Goal: Browse casually: Explore the website without a specific task or goal

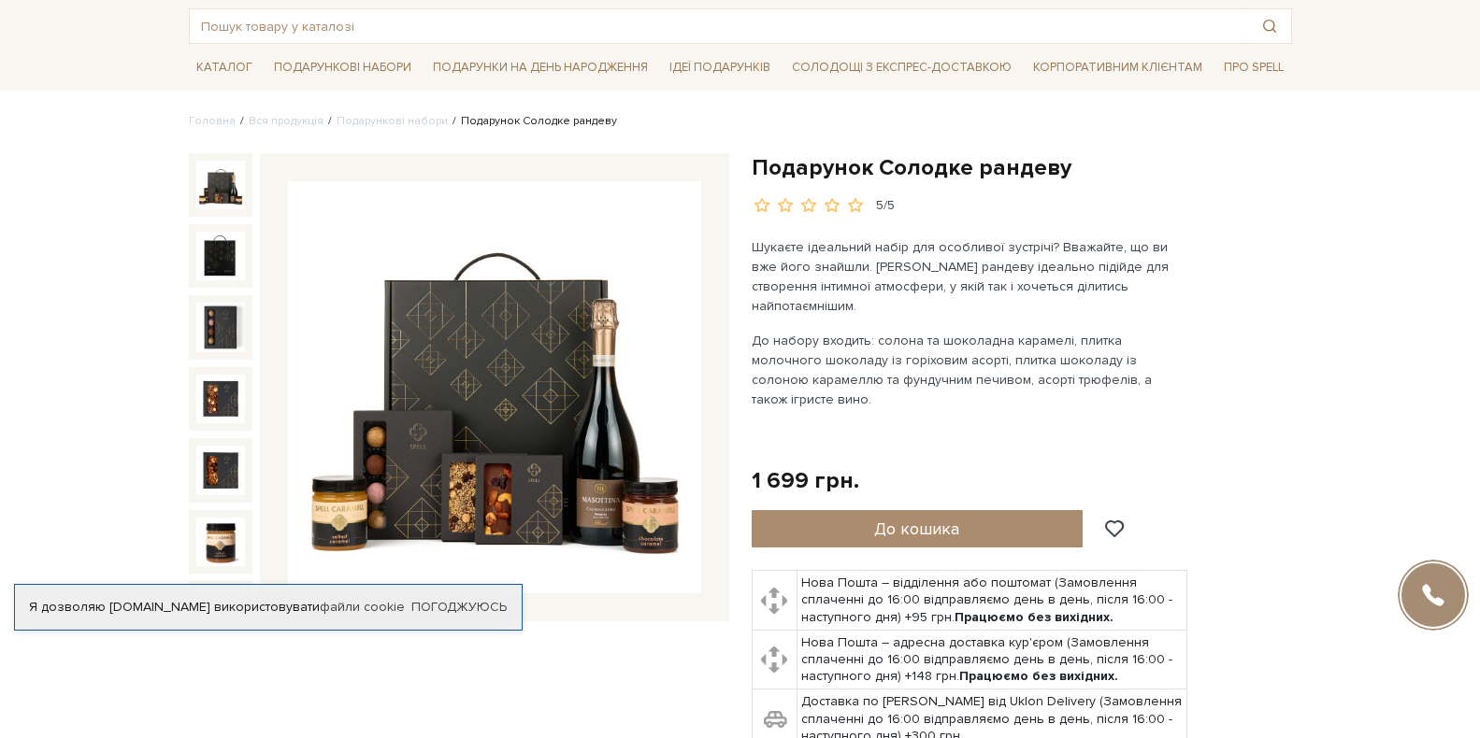
click at [512, 324] on img at bounding box center [494, 387] width 413 height 413
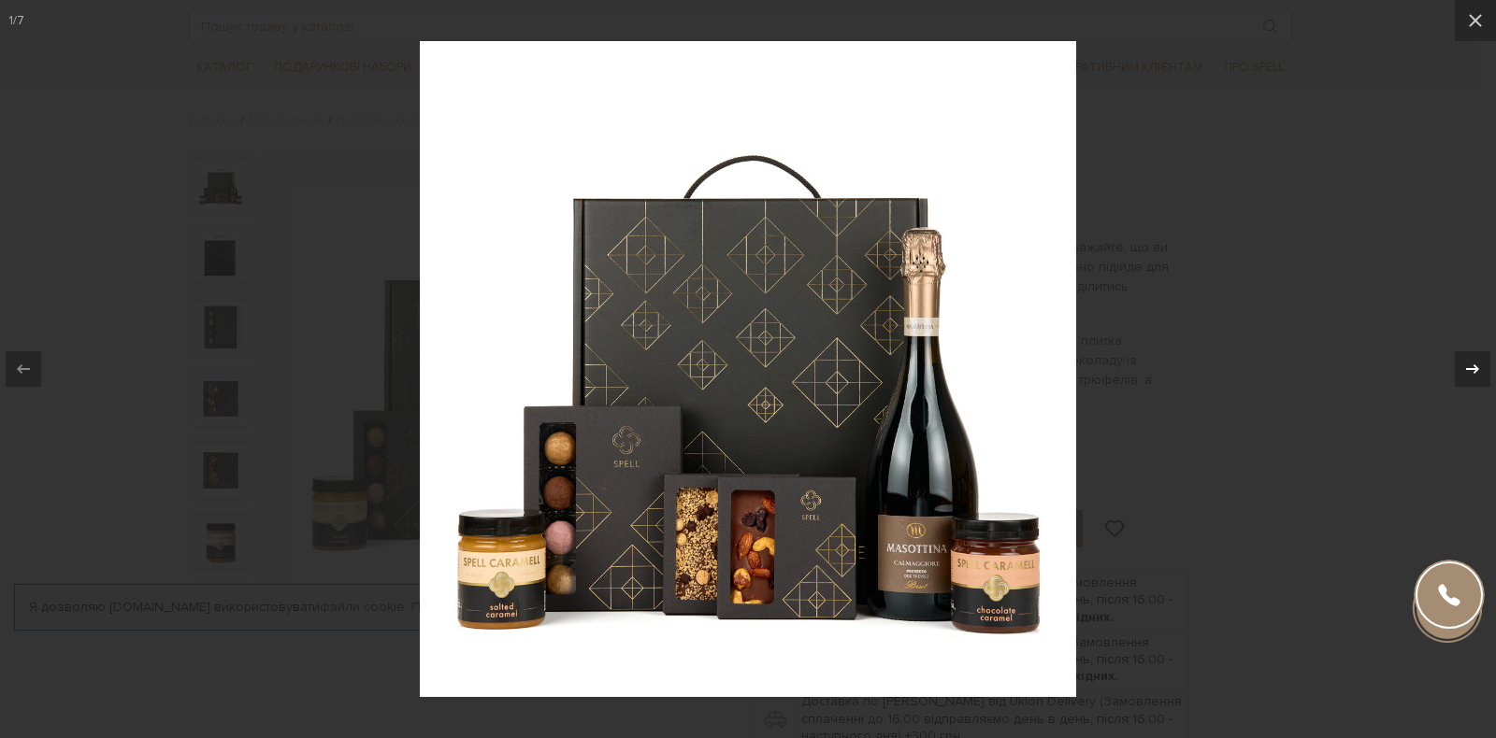
click at [1459, 363] on div at bounding box center [1472, 369] width 36 height 36
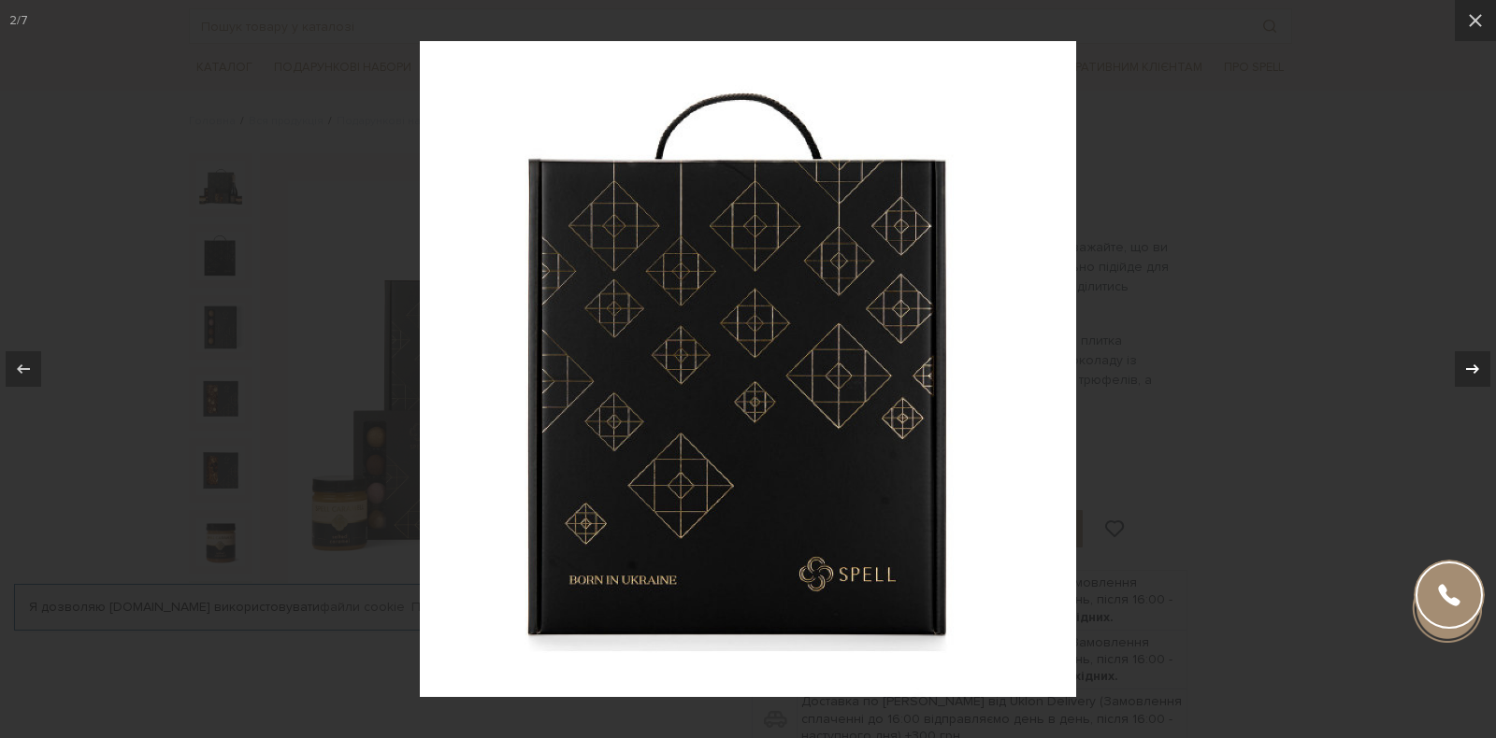
click at [1459, 363] on div at bounding box center [1472, 369] width 36 height 36
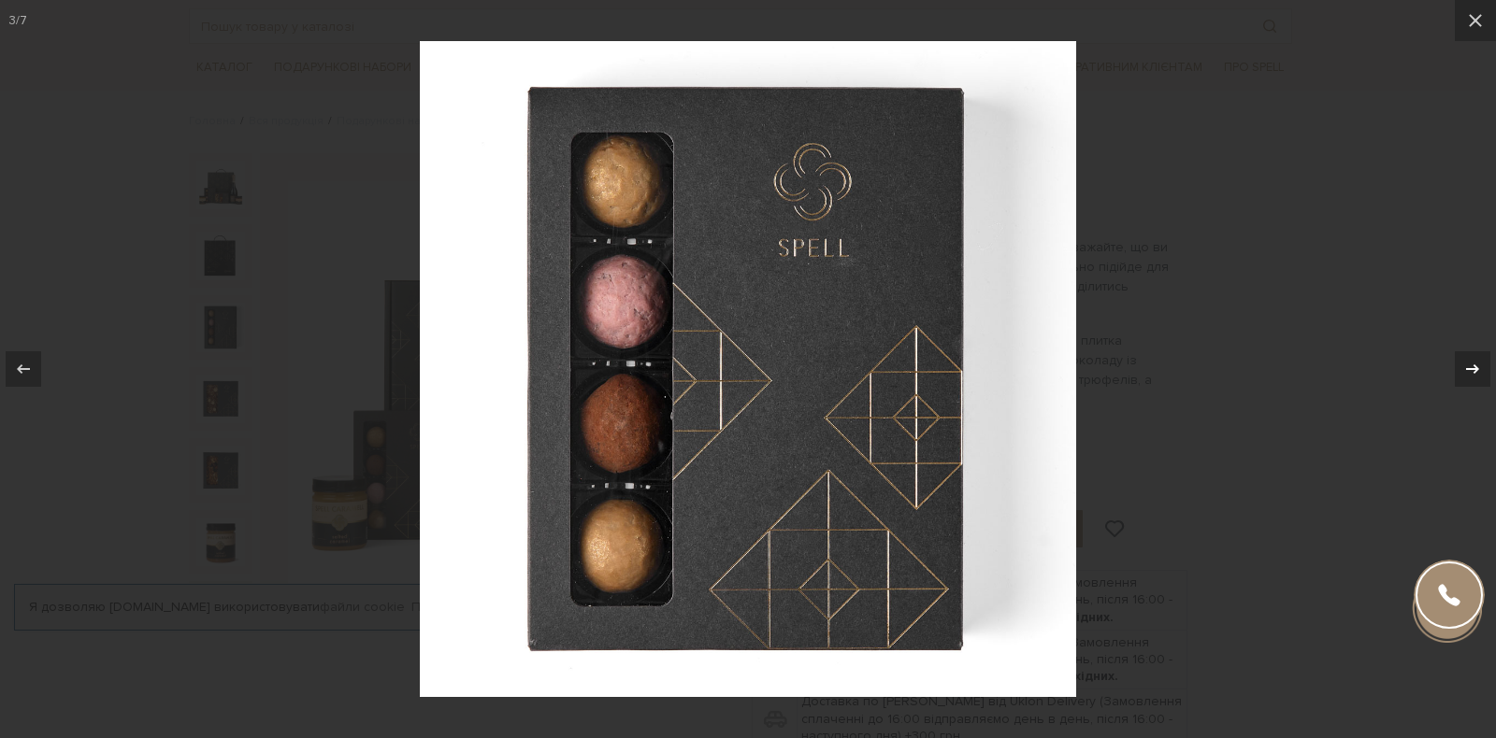
click at [1459, 363] on div at bounding box center [1472, 369] width 36 height 36
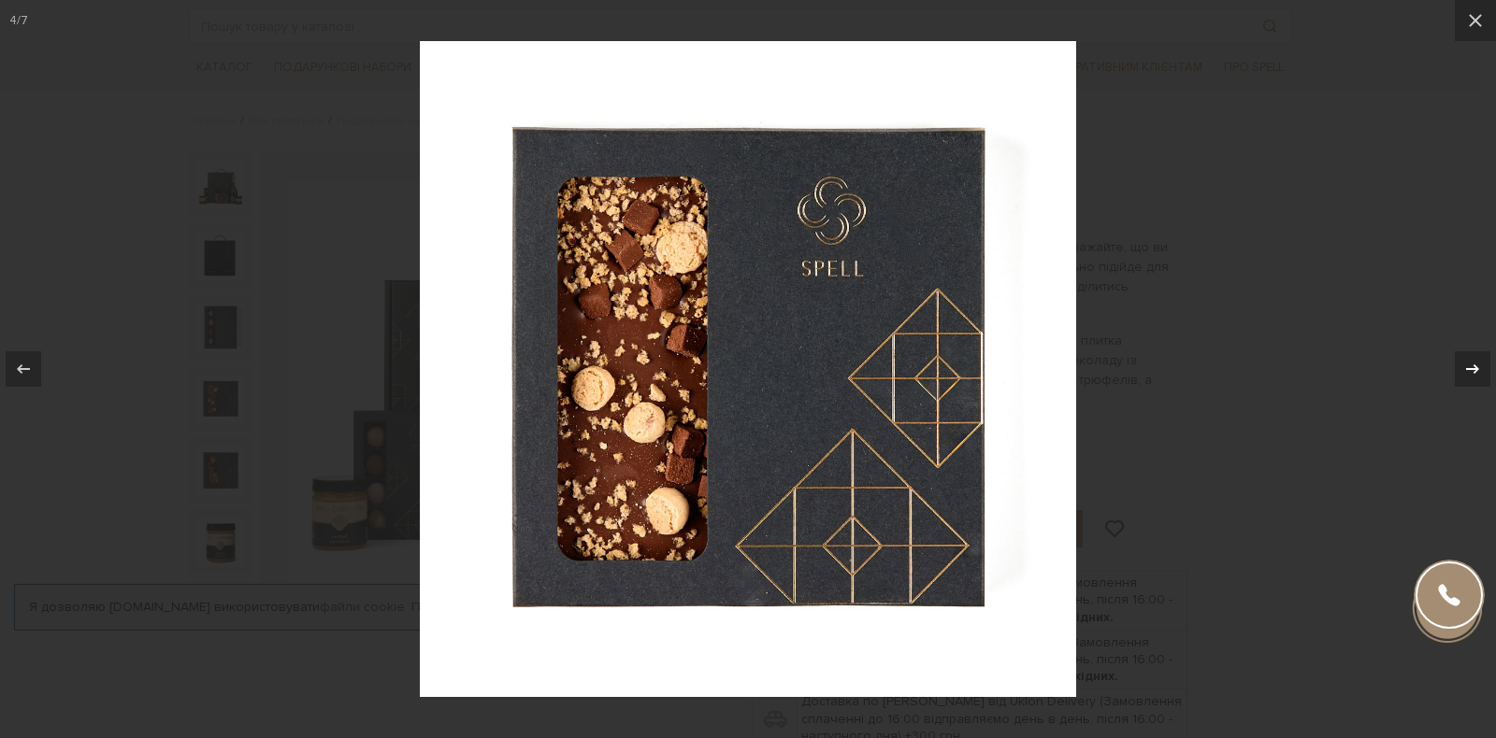
click at [1459, 363] on div at bounding box center [1472, 369] width 36 height 36
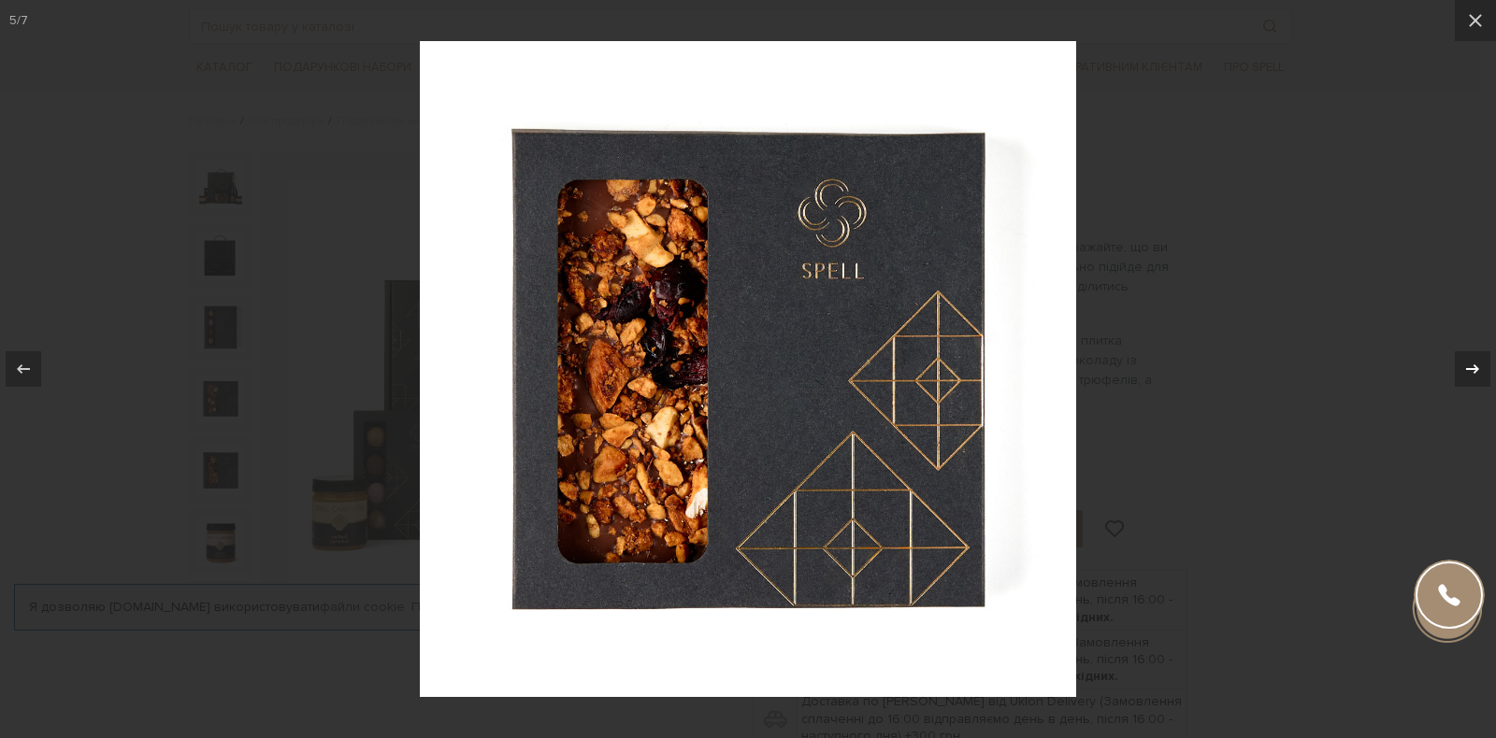
click at [1459, 363] on div at bounding box center [1472, 369] width 36 height 36
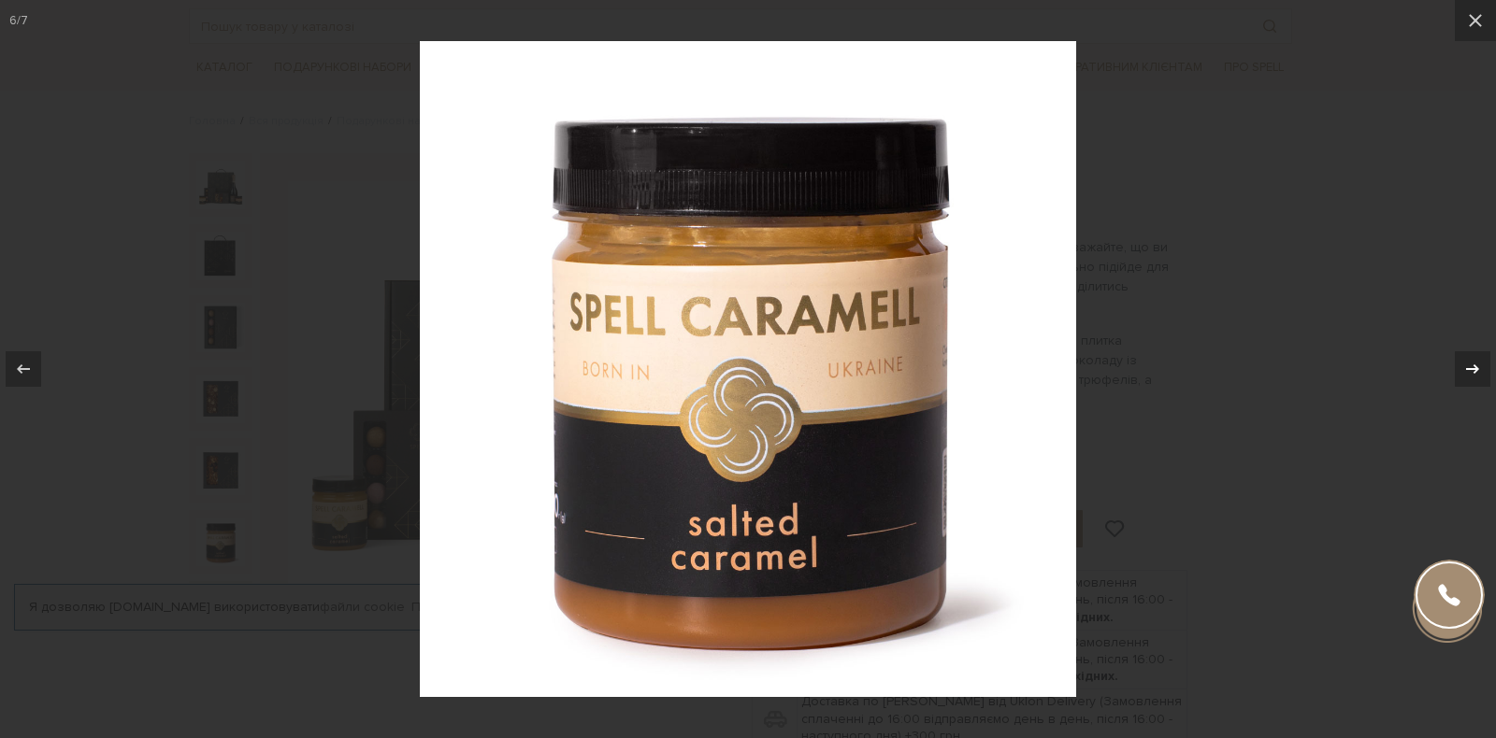
click at [1459, 363] on div at bounding box center [1472, 369] width 36 height 36
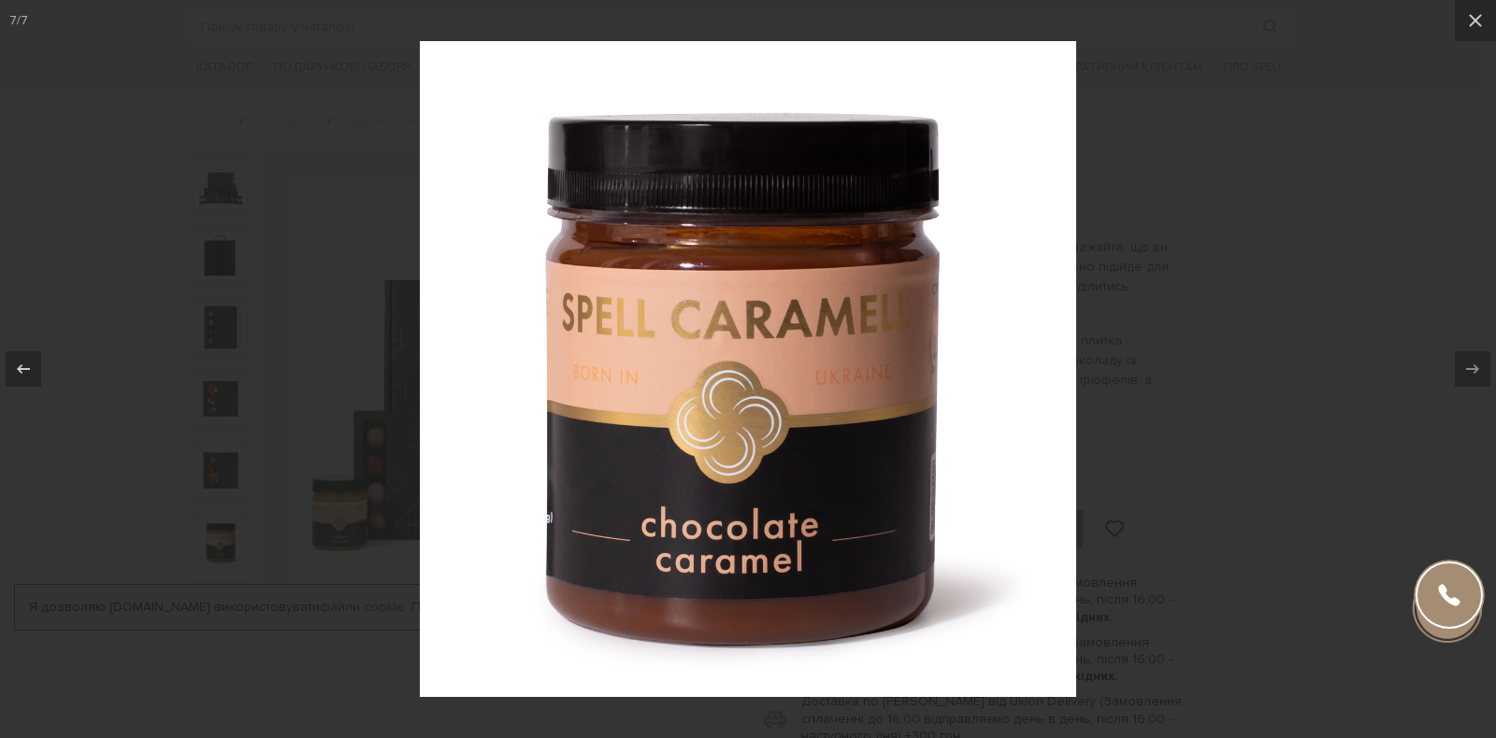
click at [1459, 363] on div at bounding box center [1472, 369] width 36 height 36
click at [1476, 40] on button at bounding box center [1474, 20] width 41 height 41
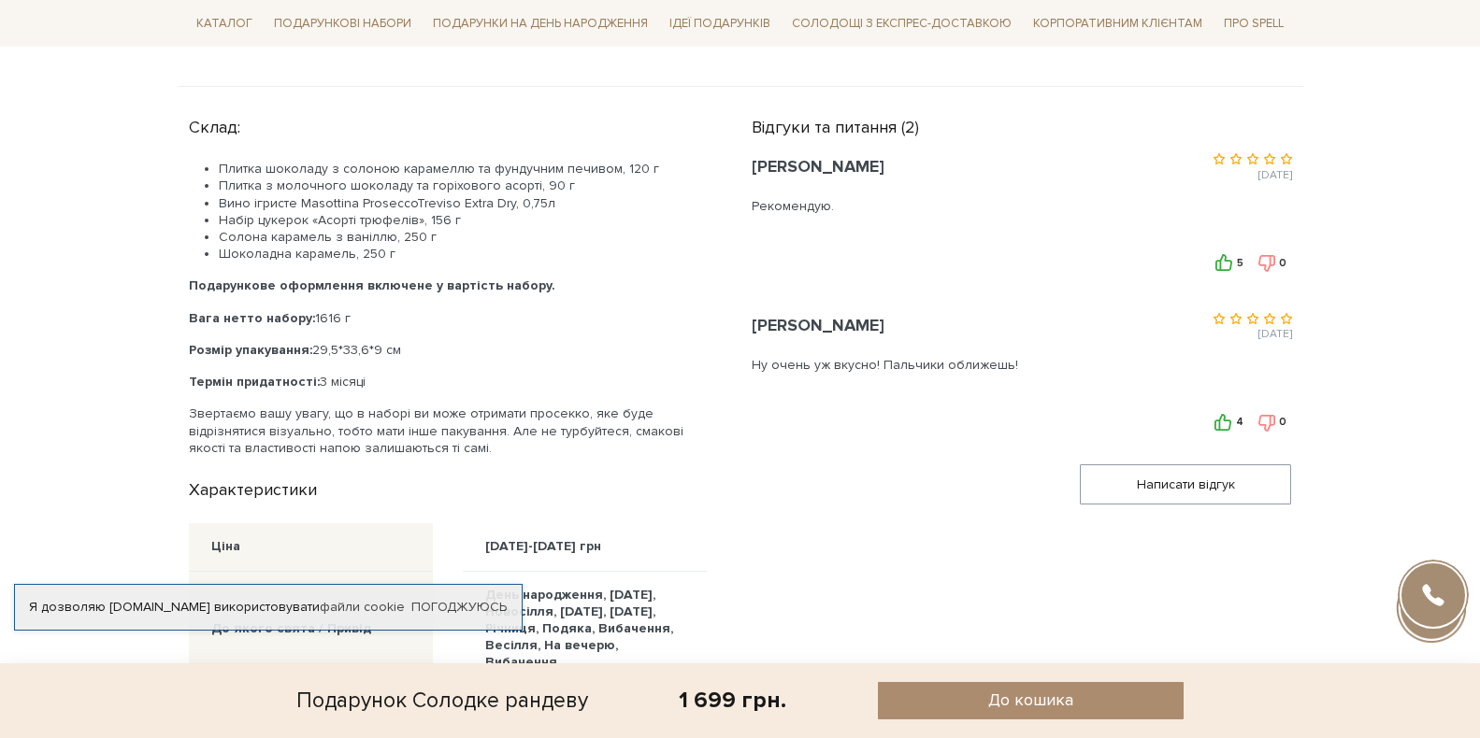
scroll to position [935, 0]
